Goal: Navigation & Orientation: Find specific page/section

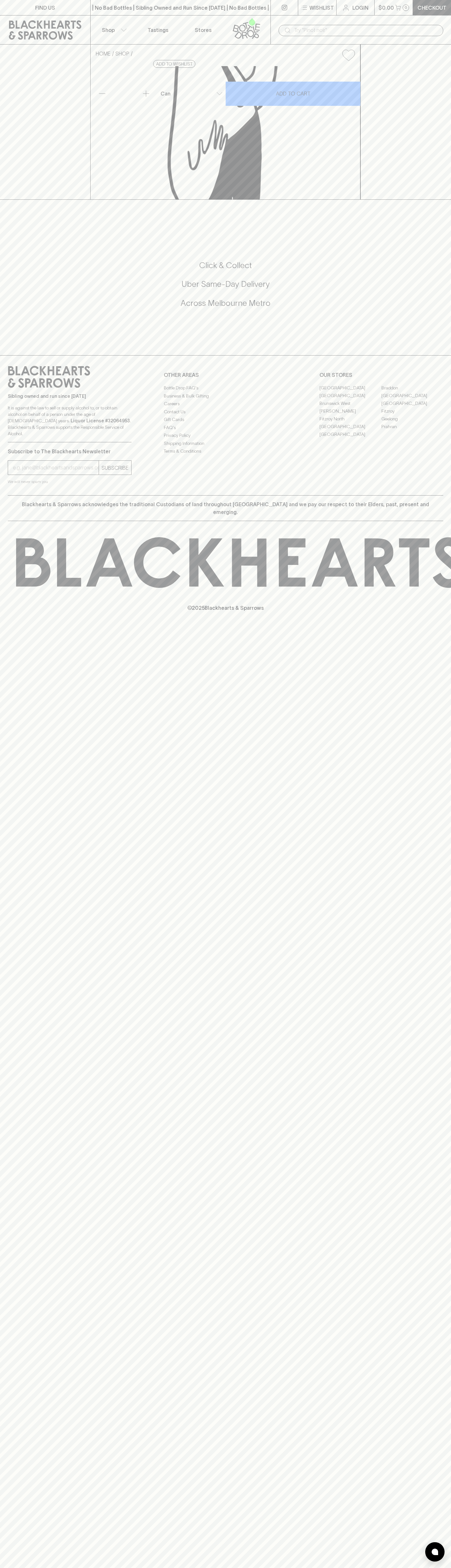
click at [152, 19] on link "Tastings" at bounding box center [157, 30] width 45 height 29
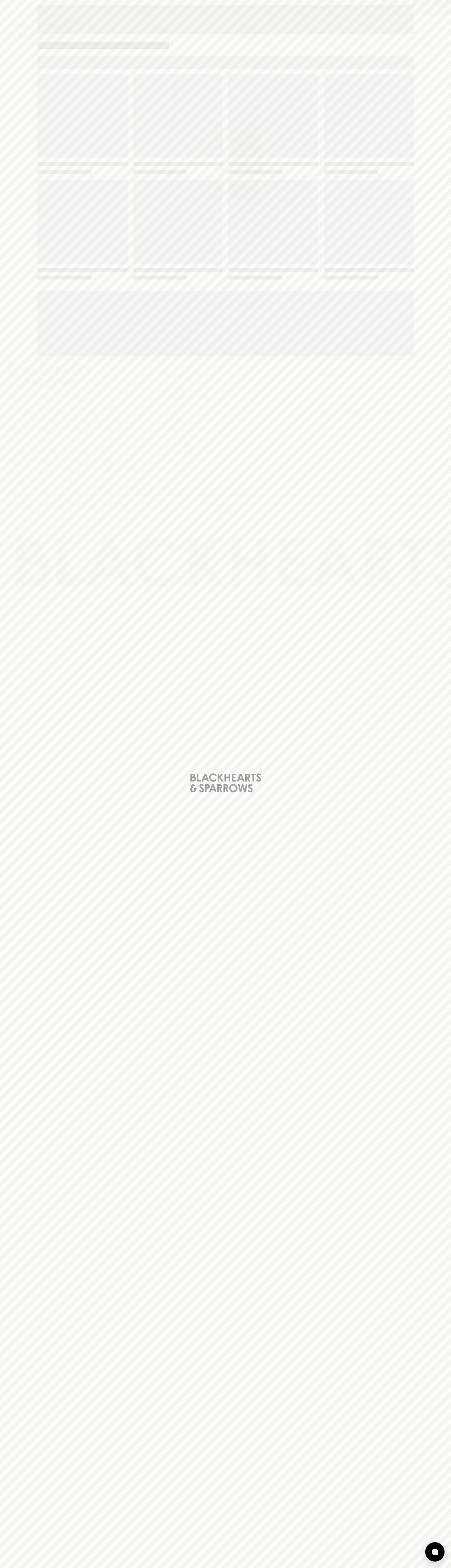
click at [394, 1568] on html "FIND US | No Bad Bottles | Sibling Owned and Run Since 2006 | No Bad Bottles | …" at bounding box center [226, 784] width 451 height 1568
click at [15, 1130] on div "Loading" at bounding box center [226, 784] width 451 height 1568
